Goal: Information Seeking & Learning: Stay updated

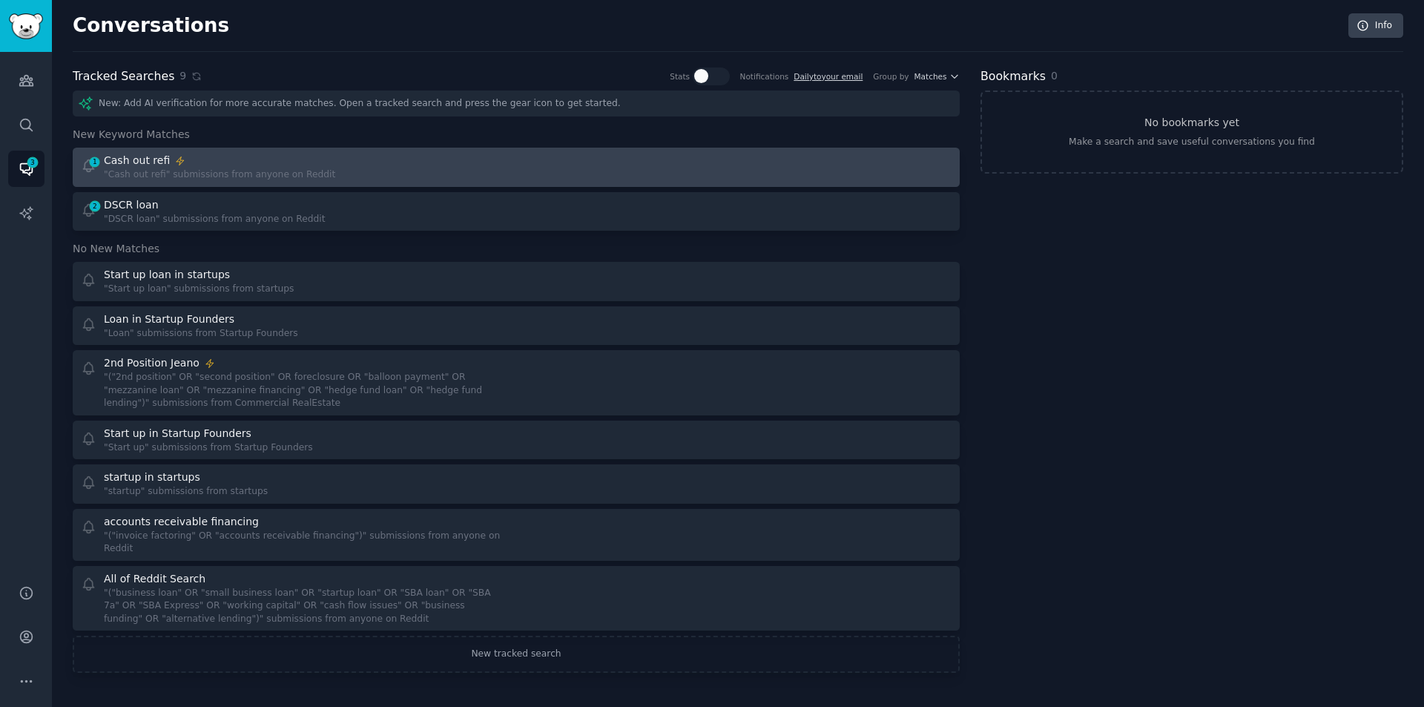
click at [237, 173] on div ""Cash out refi" submissions from anyone on Reddit" at bounding box center [219, 174] width 231 height 13
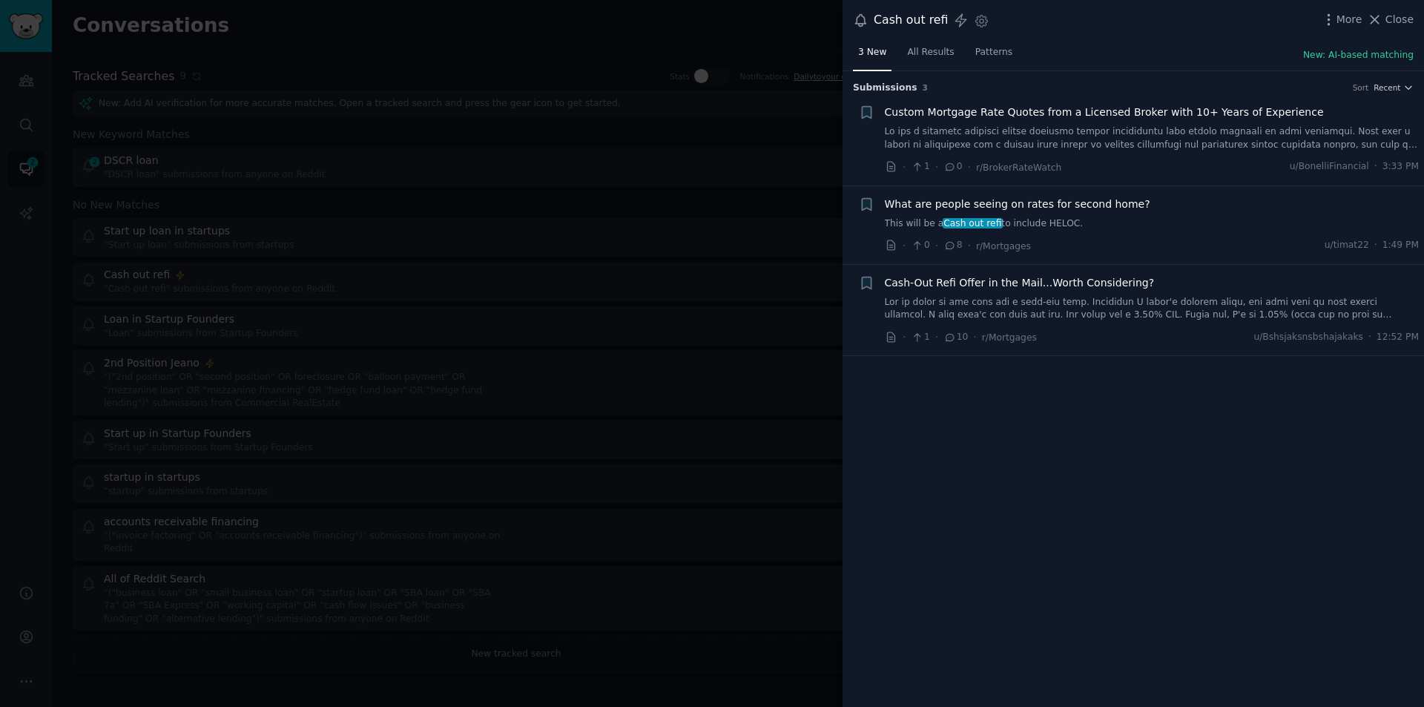
click at [1003, 221] on link "This will be a Cash out refi to include HELOC." at bounding box center [1152, 223] width 535 height 13
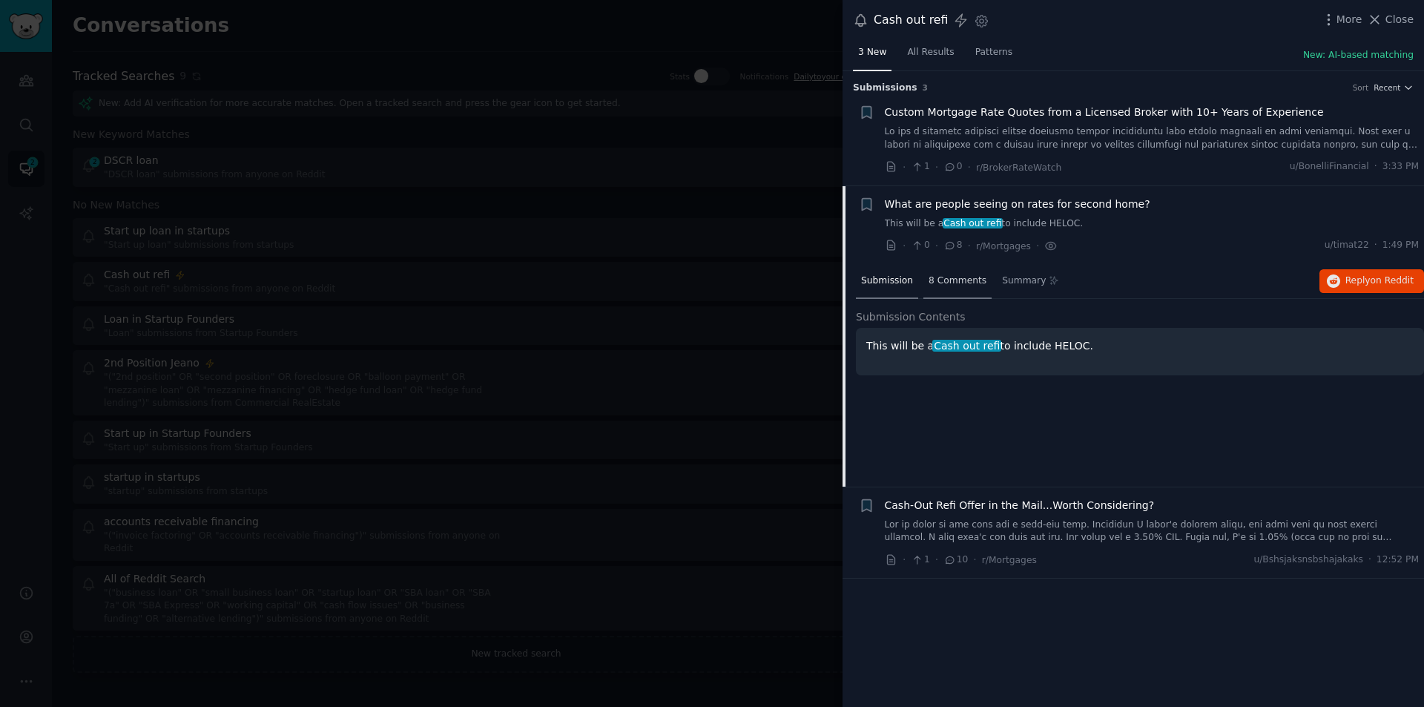
click at [945, 285] on span "8 Comments" at bounding box center [957, 280] width 58 height 13
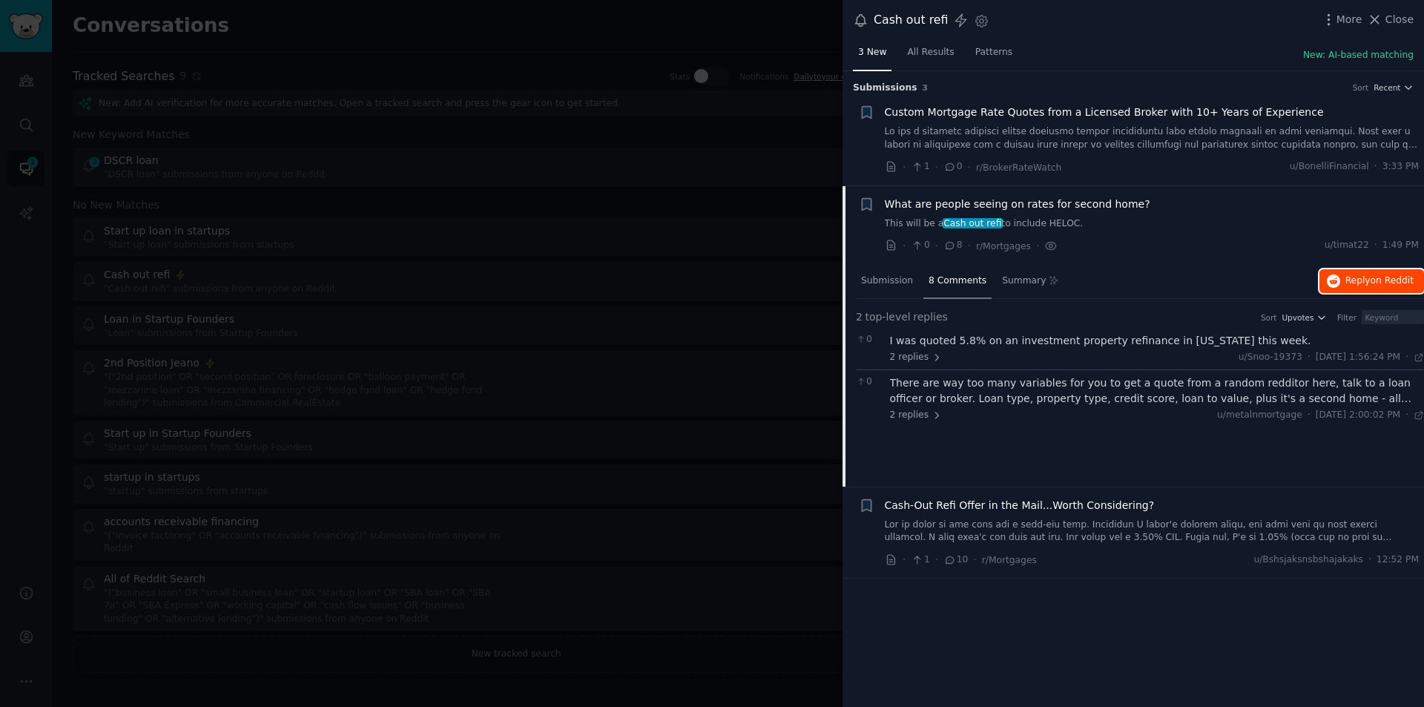
click at [1378, 271] on button "Reply on Reddit" at bounding box center [1371, 281] width 105 height 24
click at [1402, 12] on span "Close" at bounding box center [1399, 20] width 28 height 16
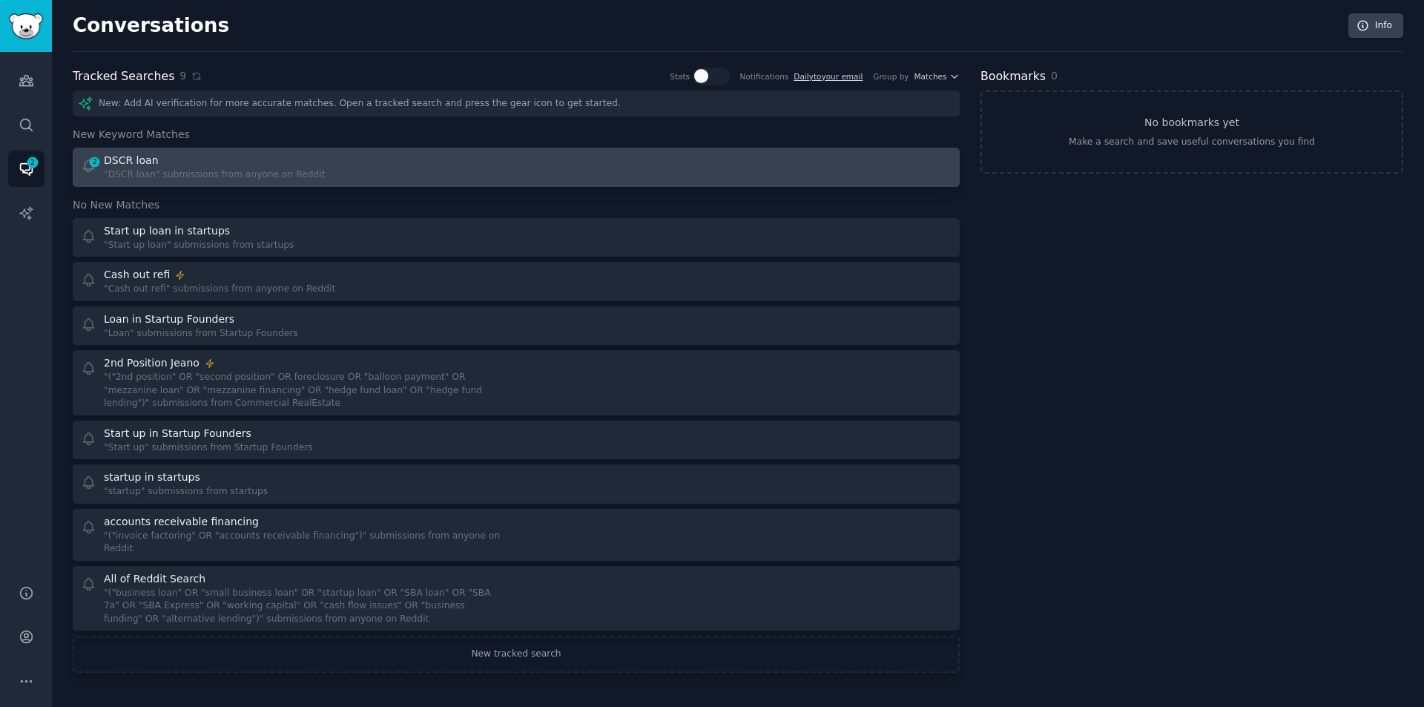
click at [245, 156] on div "DSCR loan" at bounding box center [214, 161] width 221 height 16
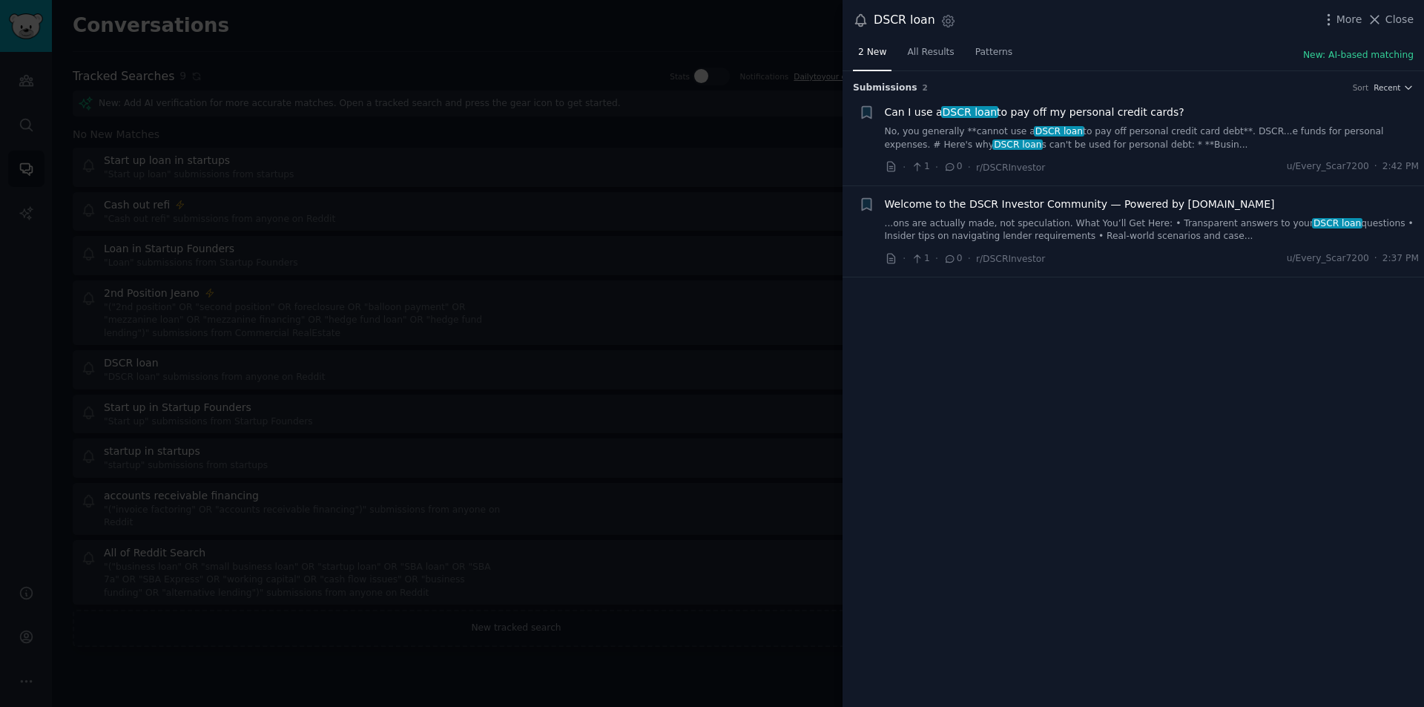
click at [1090, 128] on link "No, you generally **cannot use a DSCR loan to pay off personal credit card debt…" at bounding box center [1152, 138] width 535 height 26
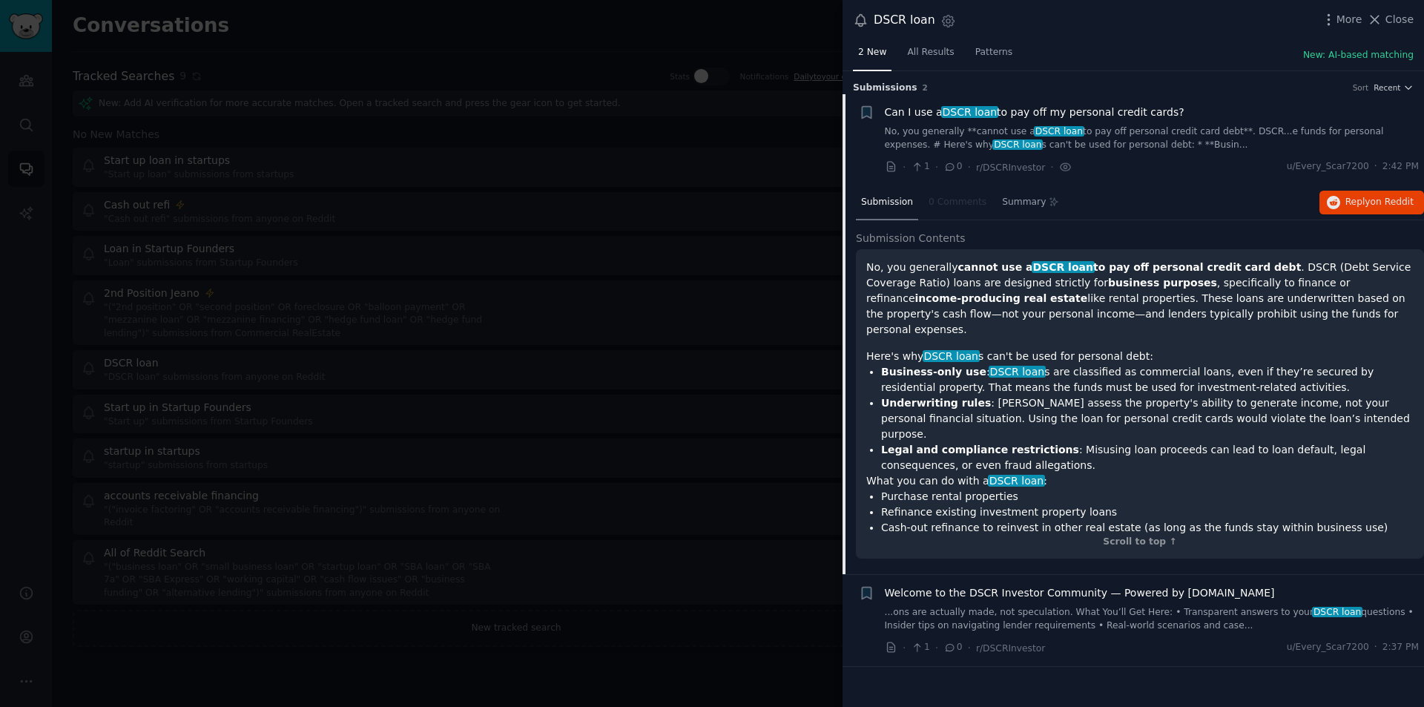
click at [1080, 585] on span "Welcome to the DSCR Investor Community — Powered by [DOMAIN_NAME]" at bounding box center [1080, 593] width 390 height 16
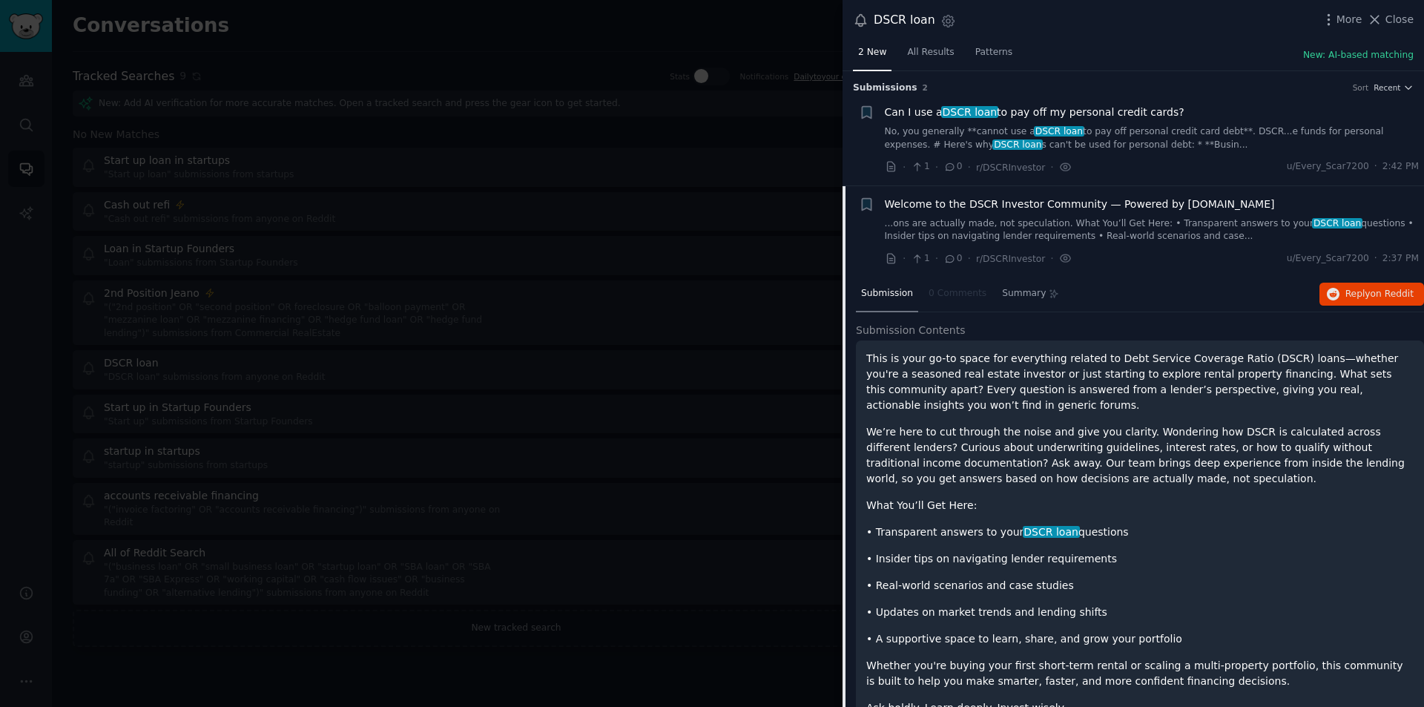
scroll to position [59, 0]
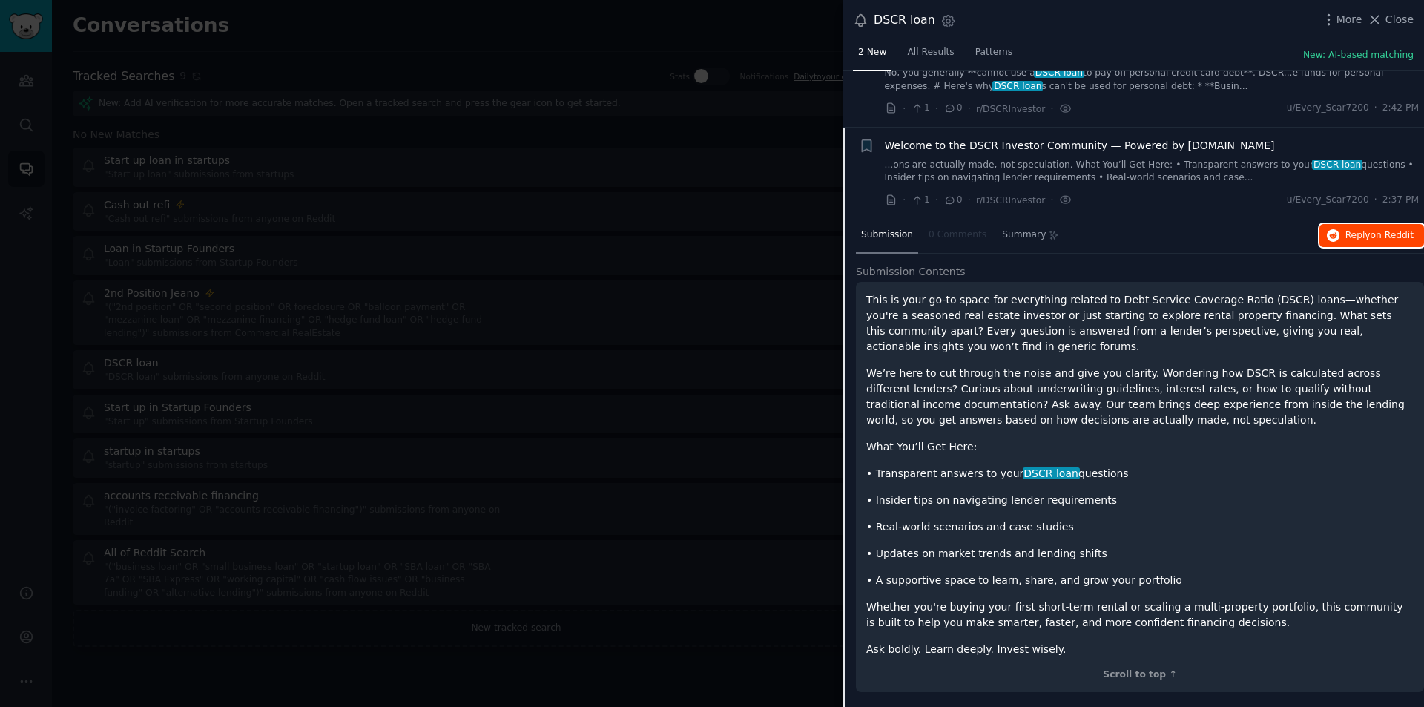
click at [1363, 234] on span "Reply on Reddit" at bounding box center [1379, 235] width 68 height 13
click at [1396, 18] on span "Close" at bounding box center [1399, 20] width 28 height 16
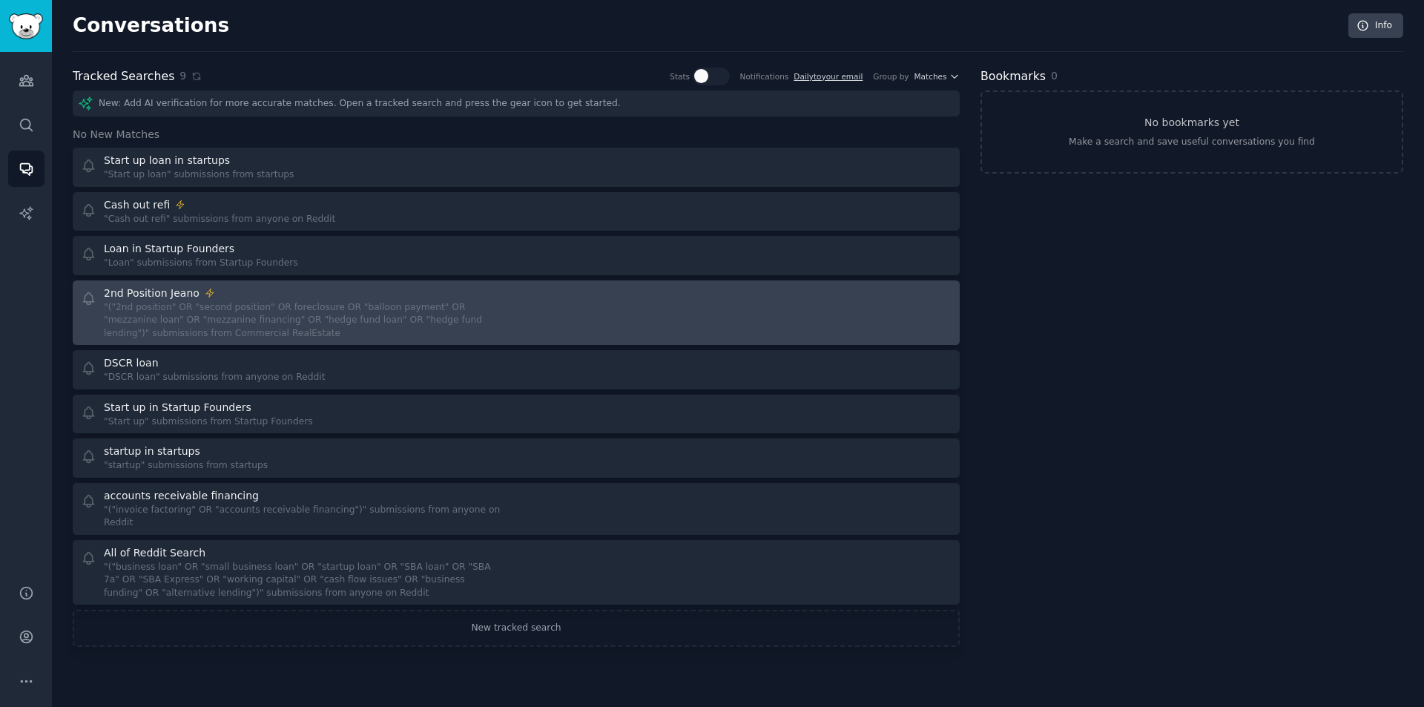
click at [275, 305] on div ""("2nd position" OR "second position" OR foreclosure OR "balloon payment" OR "m…" at bounding box center [305, 320] width 402 height 39
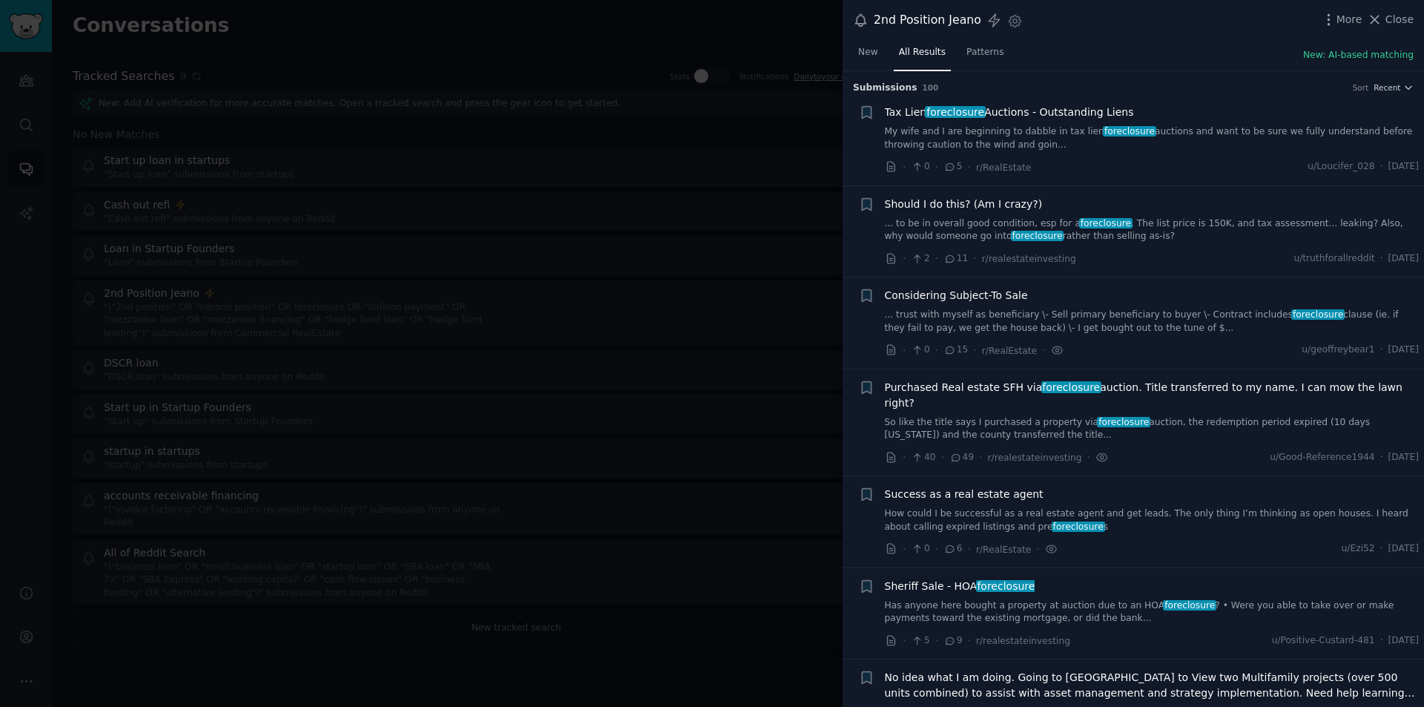
click at [719, 131] on div at bounding box center [712, 353] width 1424 height 707
